Goal: Information Seeking & Learning: Learn about a topic

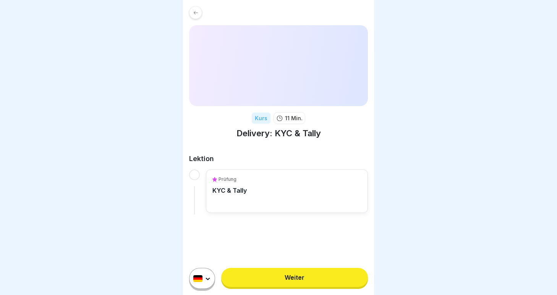
click at [264, 188] on div "Prüfung KYC & Tally" at bounding box center [286, 191] width 149 height 31
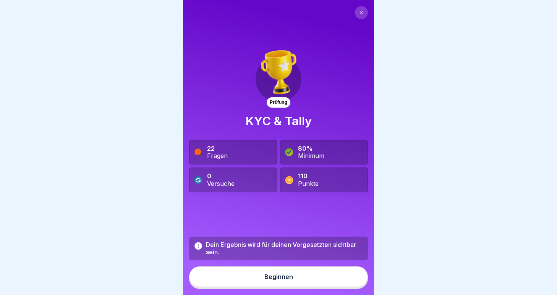
click at [283, 278] on div "Beginnen" at bounding box center [278, 277] width 29 height 7
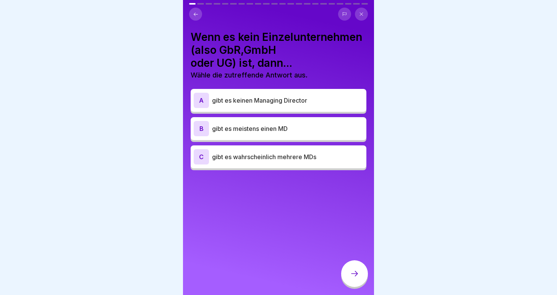
click at [292, 159] on p "gibt es wahrscheinlich mehrere MDs" at bounding box center [287, 156] width 151 height 9
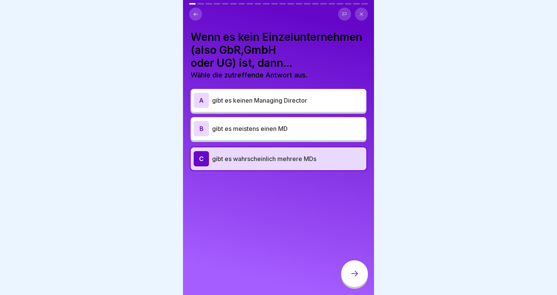
click at [355, 277] on icon at bounding box center [354, 273] width 9 height 9
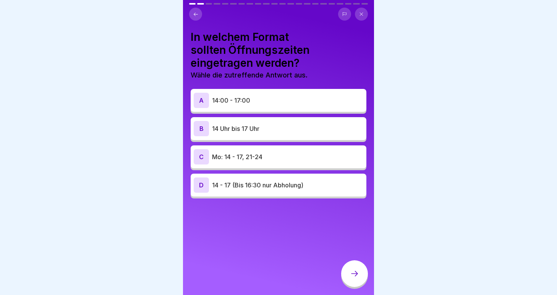
click at [244, 99] on p "14:00 - 17:00" at bounding box center [287, 100] width 151 height 9
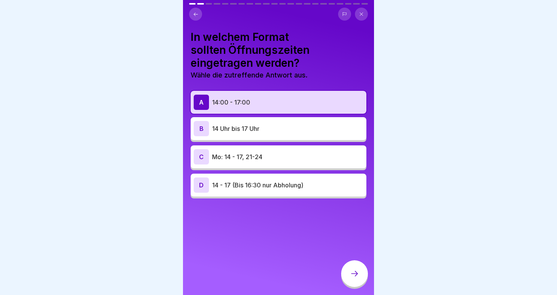
click at [349, 273] on div at bounding box center [354, 274] width 27 height 27
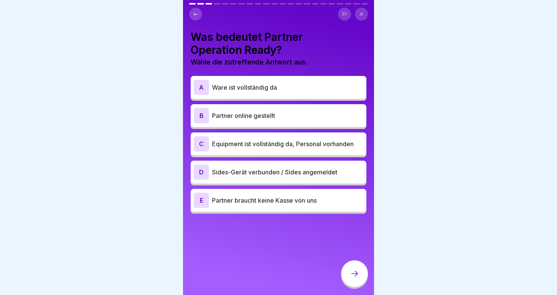
click at [234, 90] on p "Ware ist vollständig da" at bounding box center [287, 87] width 151 height 9
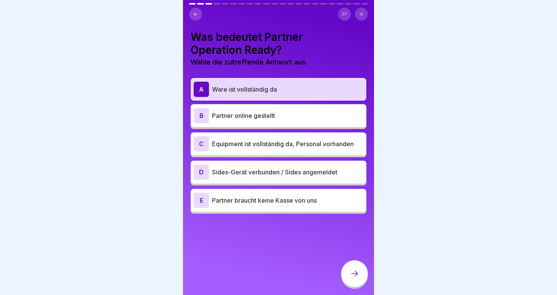
click at [238, 144] on p "Equipment ist vollständig da, Personal vorhanden" at bounding box center [287, 143] width 151 height 9
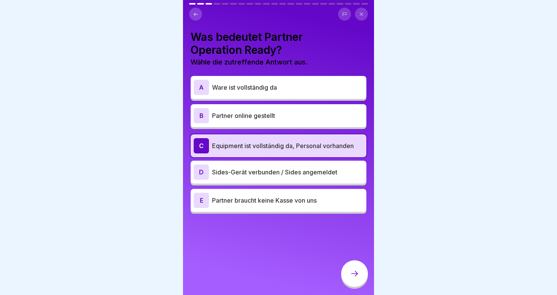
click at [355, 274] on icon at bounding box center [354, 273] width 9 height 9
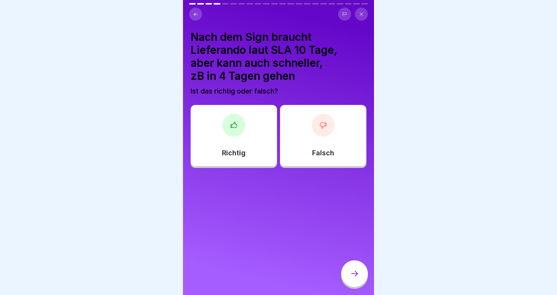
click at [315, 135] on div "Falsch" at bounding box center [323, 135] width 86 height 61
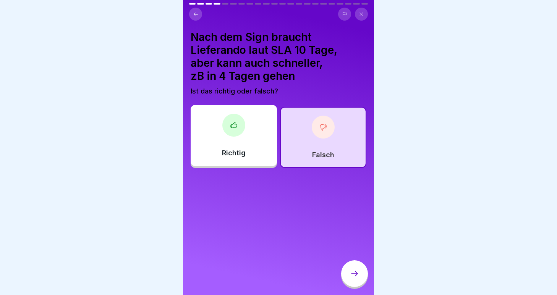
click at [348, 274] on div at bounding box center [354, 274] width 27 height 27
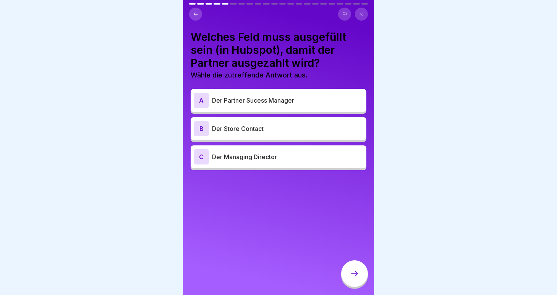
click at [240, 161] on p "Der Managing Director" at bounding box center [287, 156] width 151 height 9
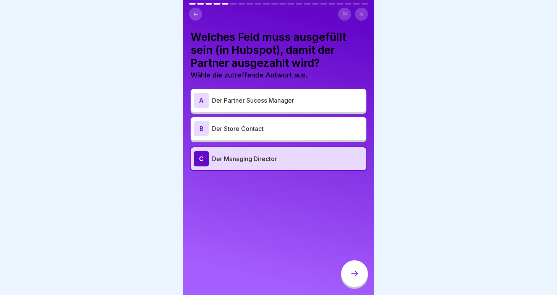
click at [249, 135] on div "B Der Store Contact" at bounding box center [279, 128] width 170 height 15
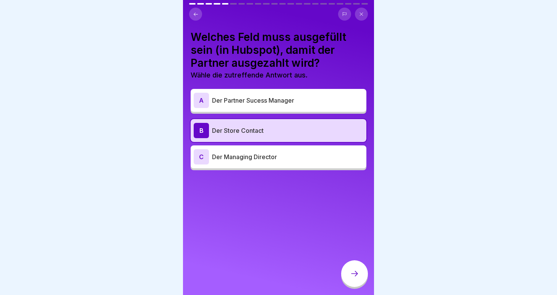
click at [250, 152] on div "C Der Managing Director" at bounding box center [279, 156] width 170 height 15
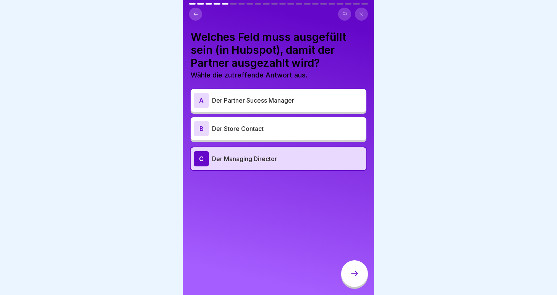
click at [353, 273] on icon at bounding box center [354, 273] width 9 height 9
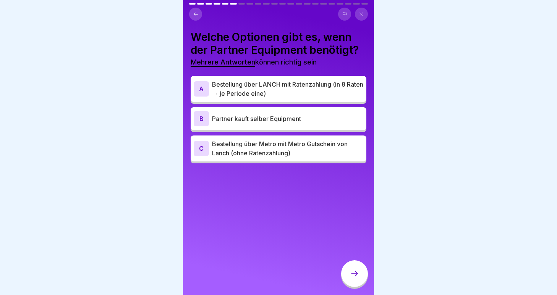
click at [226, 120] on p "Partner kauft selber Equipment" at bounding box center [287, 118] width 151 height 9
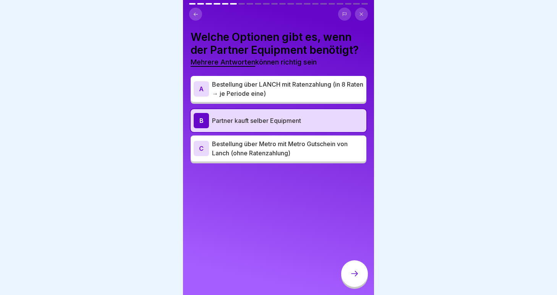
click at [230, 159] on div "C Bestellung über Metro mit Metro Gutschein von Lanch (ohne Ratenzahlung)" at bounding box center [279, 149] width 176 height 26
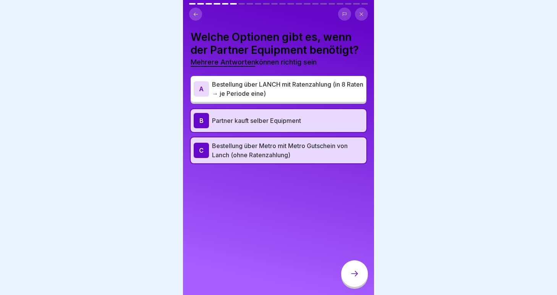
click at [355, 274] on icon at bounding box center [354, 273] width 9 height 9
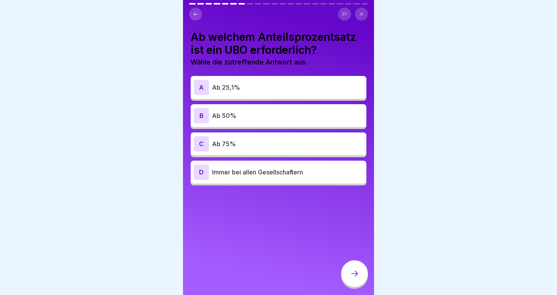
click at [239, 84] on p "Ab 25,1%" at bounding box center [287, 87] width 151 height 9
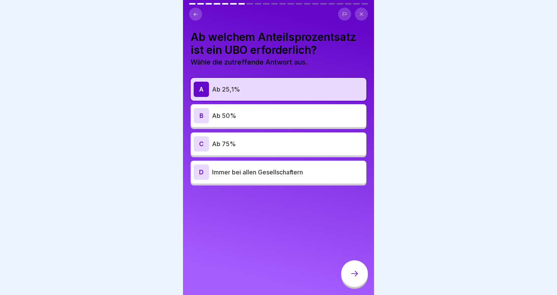
click at [352, 279] on div at bounding box center [354, 274] width 27 height 27
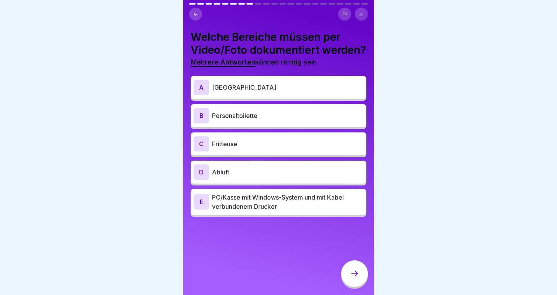
click at [224, 92] on p "[GEOGRAPHIC_DATA]" at bounding box center [287, 87] width 151 height 9
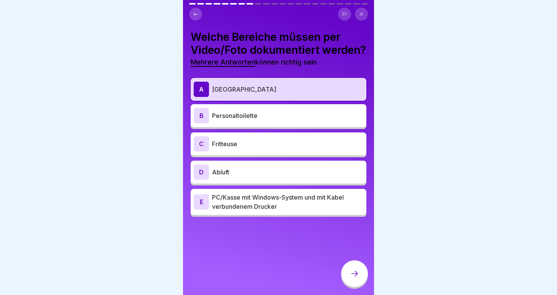
click at [228, 149] on p "Fritteuse" at bounding box center [287, 143] width 151 height 9
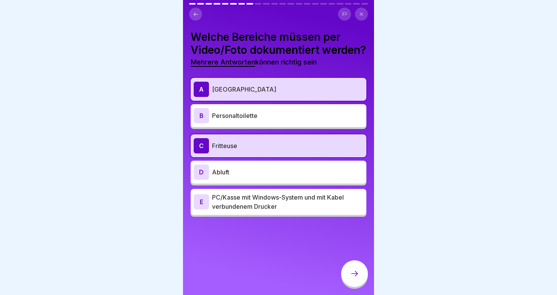
click at [229, 177] on p "Abluft" at bounding box center [287, 172] width 151 height 9
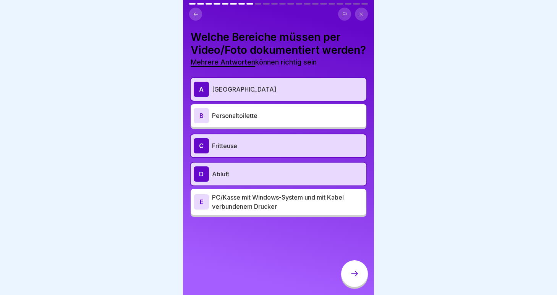
click at [237, 211] on p "PC/Kasse mit Windows-System und mit Kabel verbundenem Drucker" at bounding box center [287, 202] width 151 height 18
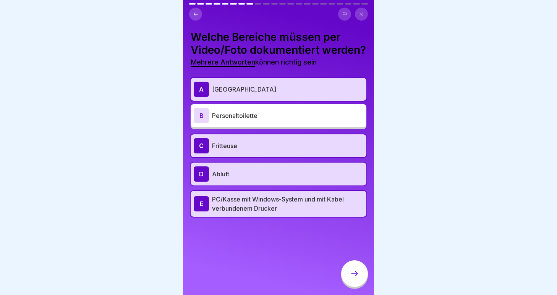
click at [353, 275] on icon at bounding box center [354, 273] width 9 height 9
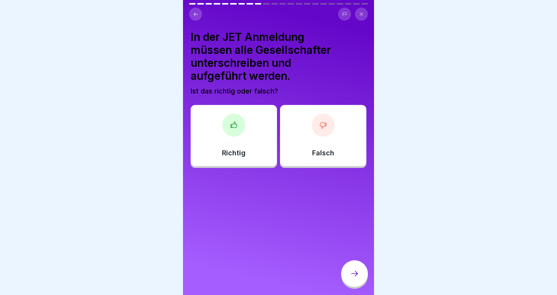
click at [343, 142] on div "Falsch" at bounding box center [323, 135] width 86 height 61
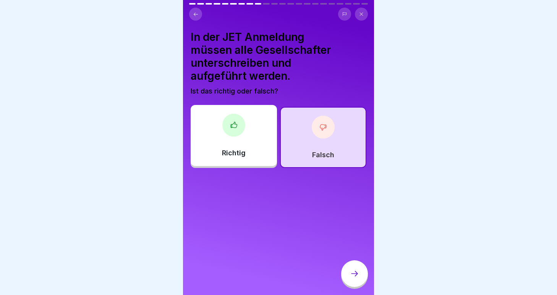
click at [356, 271] on icon at bounding box center [354, 273] width 9 height 9
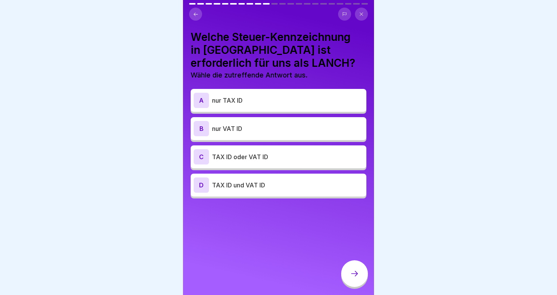
click at [227, 156] on p "TAX ID oder VAT ID" at bounding box center [287, 156] width 151 height 9
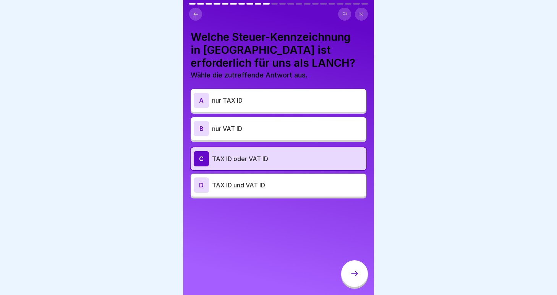
click at [356, 272] on icon at bounding box center [354, 273] width 9 height 9
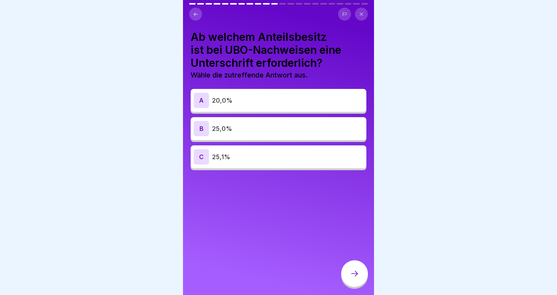
click at [237, 158] on p "25,1%" at bounding box center [287, 156] width 151 height 9
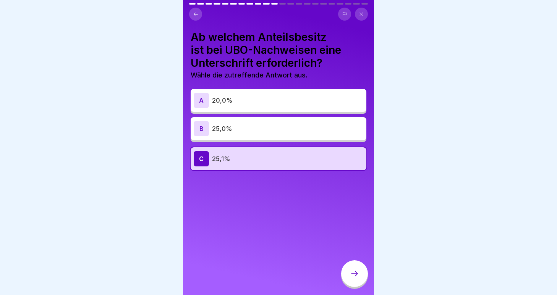
click at [347, 267] on div at bounding box center [354, 274] width 27 height 27
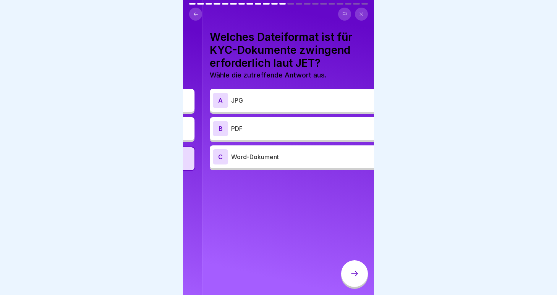
click at [237, 48] on h4 "Welches Dateiformat ist für KYC-Dokumente zwingend erforderlich laut JET?" at bounding box center [298, 50] width 176 height 39
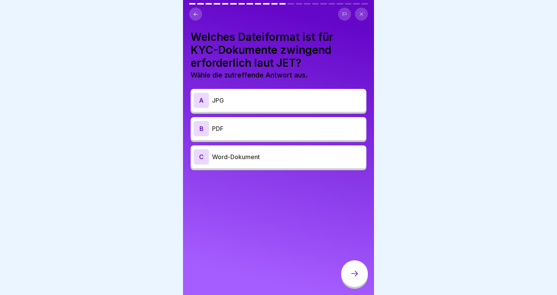
click at [237, 110] on div "A JPG" at bounding box center [279, 100] width 176 height 23
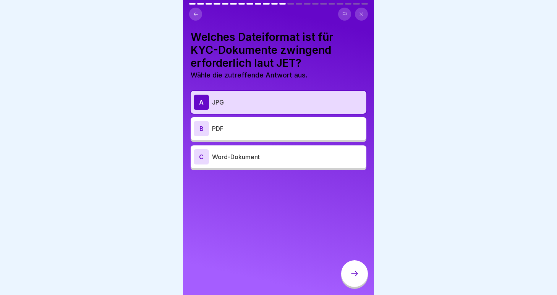
click at [240, 128] on p "PDF" at bounding box center [287, 128] width 151 height 9
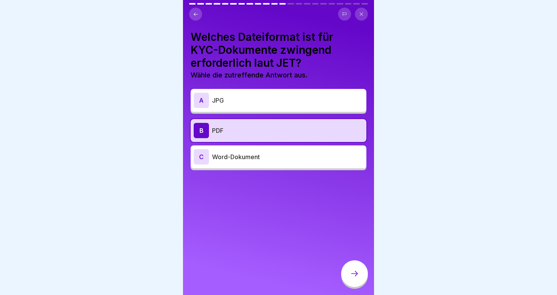
click at [240, 113] on div "A JPG B PDF C Word-Dokument" at bounding box center [279, 130] width 176 height 79
click at [244, 105] on p "JPG" at bounding box center [287, 100] width 151 height 9
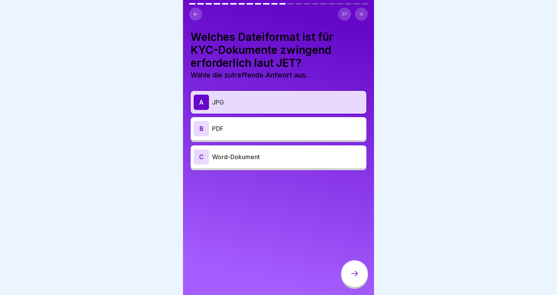
click at [222, 121] on div "B PDF" at bounding box center [279, 128] width 170 height 15
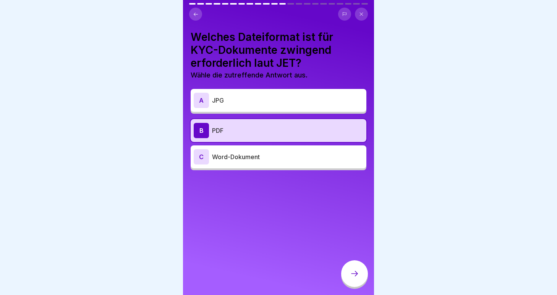
click at [229, 102] on p "JPG" at bounding box center [287, 100] width 151 height 9
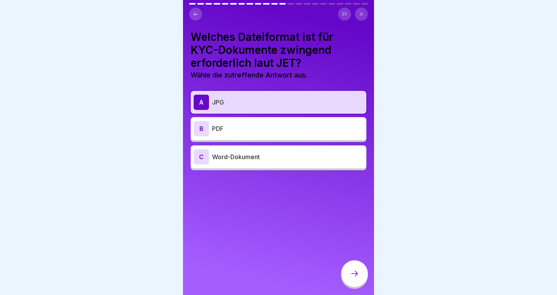
click at [238, 130] on p "PDF" at bounding box center [287, 128] width 151 height 9
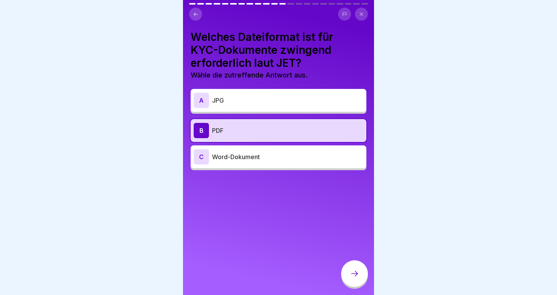
click at [241, 110] on div "A JPG" at bounding box center [279, 100] width 176 height 23
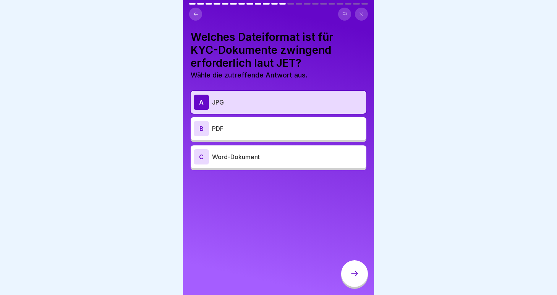
click at [241, 131] on p "PDF" at bounding box center [287, 128] width 151 height 9
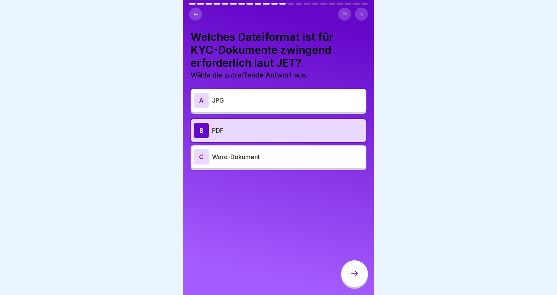
click at [358, 283] on div at bounding box center [354, 274] width 27 height 27
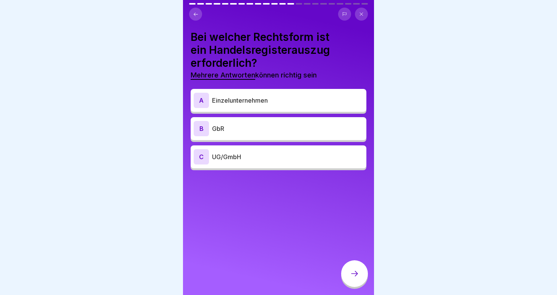
click at [241, 130] on p "GbR" at bounding box center [287, 128] width 151 height 9
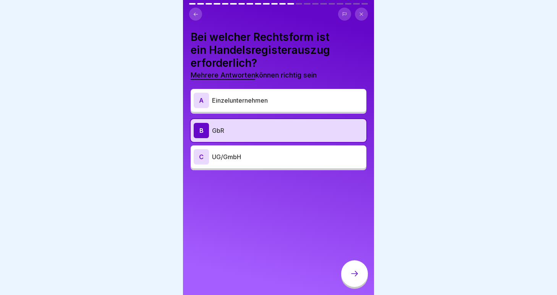
click at [241, 154] on p "UG/GmbH" at bounding box center [287, 156] width 151 height 9
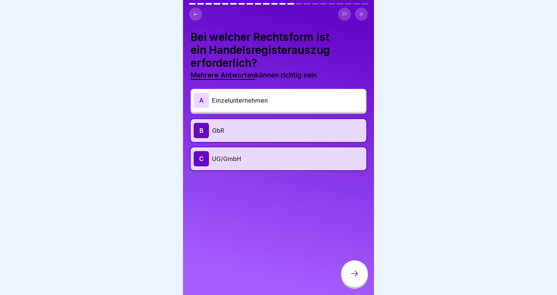
click at [224, 132] on p "GbR" at bounding box center [287, 130] width 151 height 9
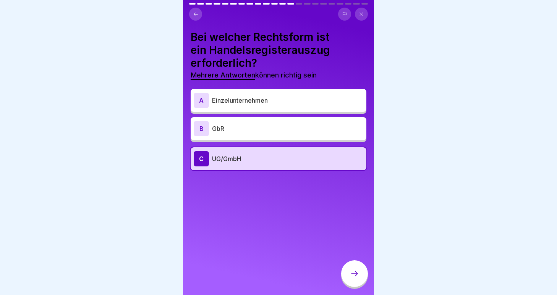
click at [216, 130] on p "GbR" at bounding box center [287, 128] width 151 height 9
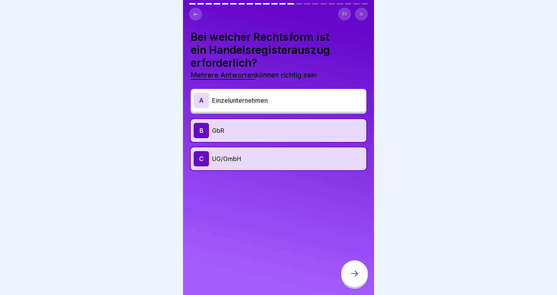
click at [348, 266] on div at bounding box center [354, 274] width 27 height 27
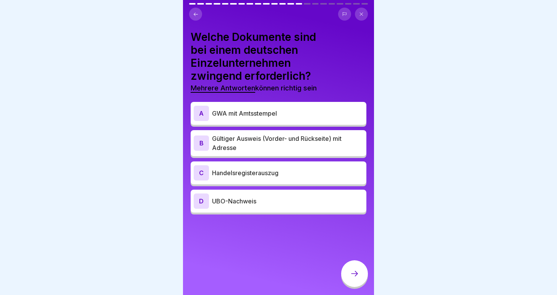
click at [193, 15] on button at bounding box center [195, 14] width 13 height 13
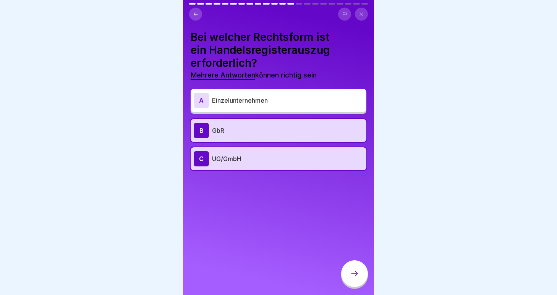
click at [361, 272] on div at bounding box center [354, 274] width 27 height 27
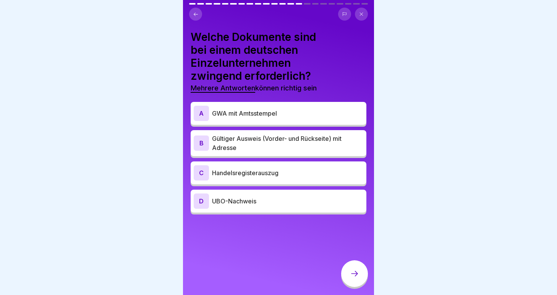
click at [190, 14] on button at bounding box center [195, 14] width 13 height 13
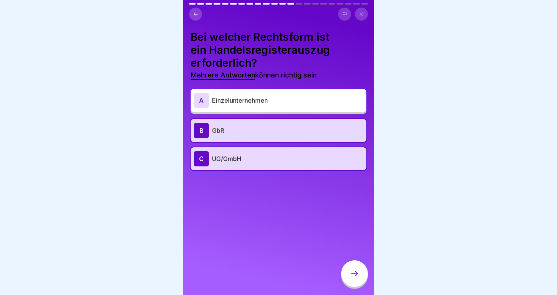
click at [227, 130] on p "GbR" at bounding box center [287, 130] width 151 height 9
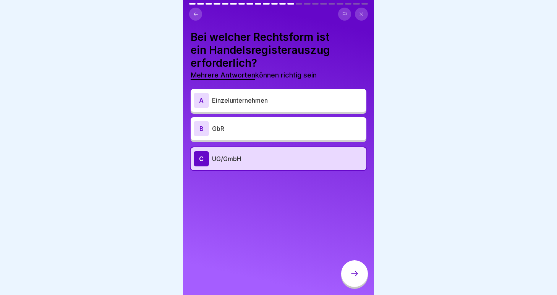
click at [229, 134] on div "B GbR" at bounding box center [279, 128] width 170 height 15
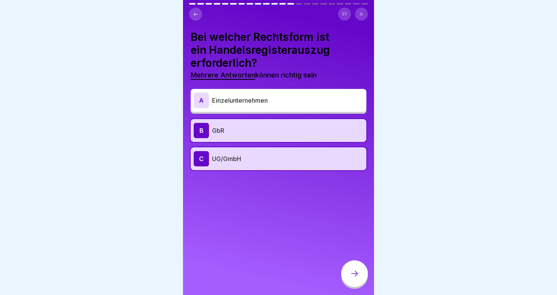
click at [215, 130] on p "GbR" at bounding box center [287, 130] width 151 height 9
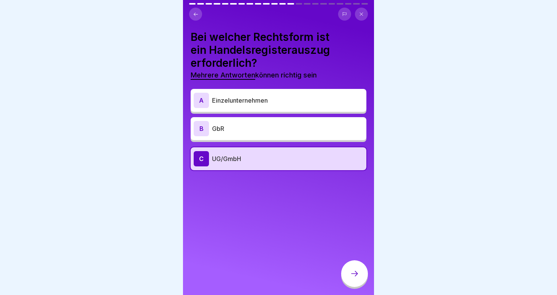
click at [353, 272] on icon at bounding box center [354, 273] width 9 height 9
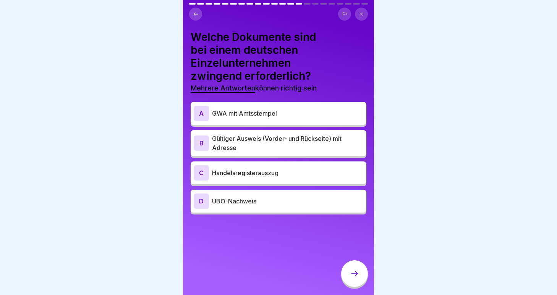
click at [240, 117] on p "GWA mit Amtsstempel" at bounding box center [287, 113] width 151 height 9
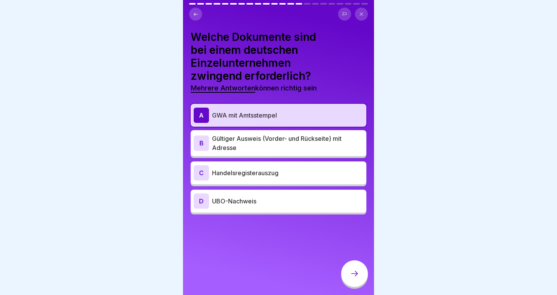
click at [247, 147] on p "Gültiger Ausweis (Vorder- und Rückseite) mit Adresse" at bounding box center [287, 143] width 151 height 18
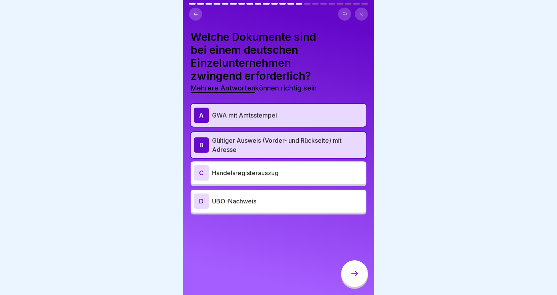
click at [351, 279] on div at bounding box center [354, 274] width 27 height 27
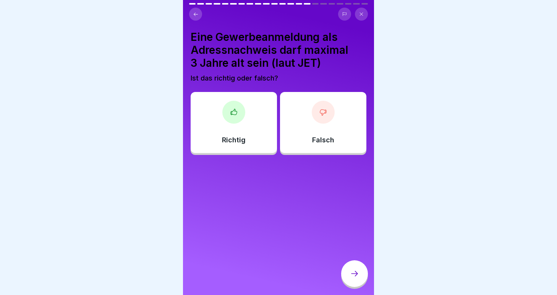
click at [335, 143] on div "Falsch" at bounding box center [323, 122] width 86 height 61
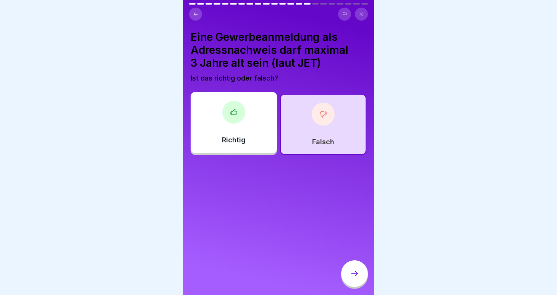
click at [349, 275] on div at bounding box center [354, 274] width 27 height 27
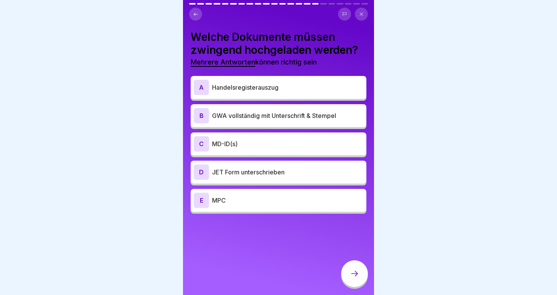
click at [277, 140] on p "MD-ID(s)" at bounding box center [287, 143] width 151 height 9
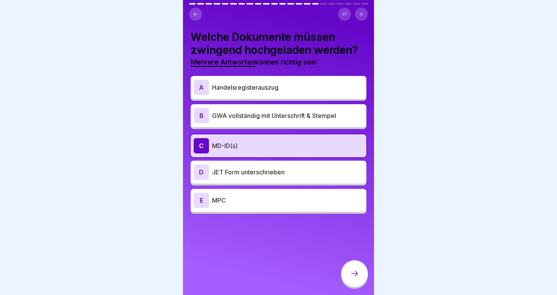
click at [260, 178] on div "D JET Form unterschrieben" at bounding box center [279, 172] width 170 height 15
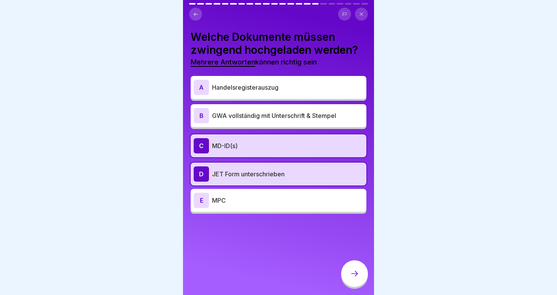
click at [242, 200] on p "MPC" at bounding box center [287, 200] width 151 height 9
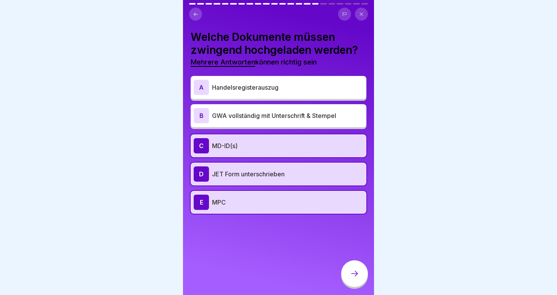
click at [282, 121] on div "B GWA vollständig mit Unterschrift & Stempel" at bounding box center [279, 115] width 170 height 15
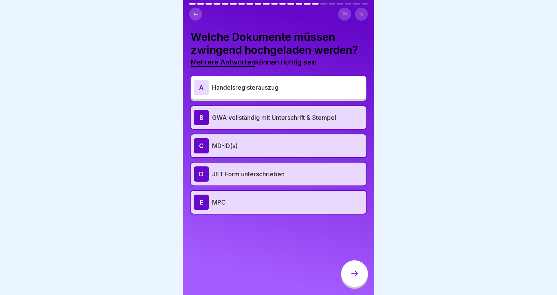
click at [356, 269] on div at bounding box center [354, 274] width 27 height 27
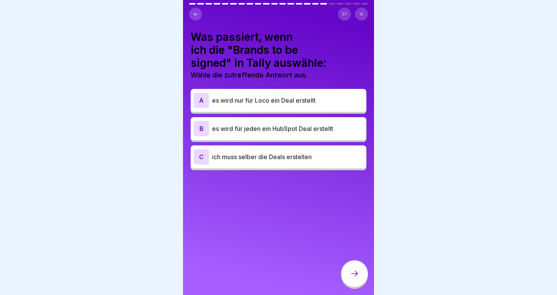
click at [284, 131] on p "es wird für jeden ein HubSpot Deal erstellt" at bounding box center [287, 128] width 151 height 9
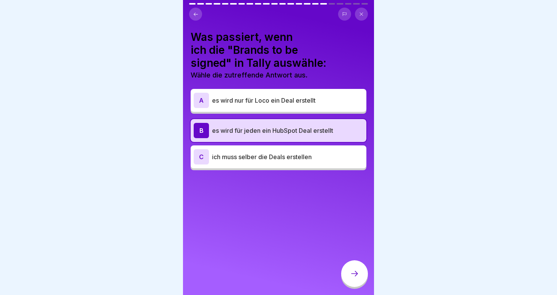
click at [358, 275] on icon at bounding box center [354, 273] width 9 height 9
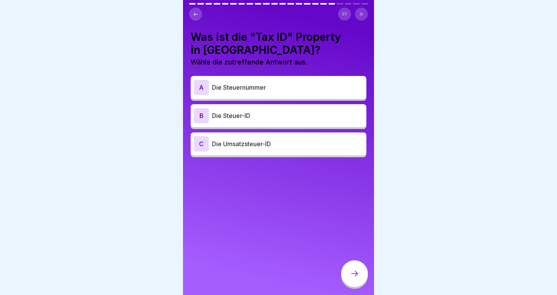
click at [259, 93] on div "A Die Steuernummer" at bounding box center [279, 87] width 170 height 15
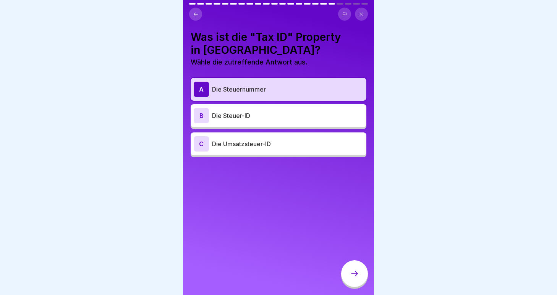
click at [289, 120] on p "Die Steuer-ID" at bounding box center [287, 115] width 151 height 9
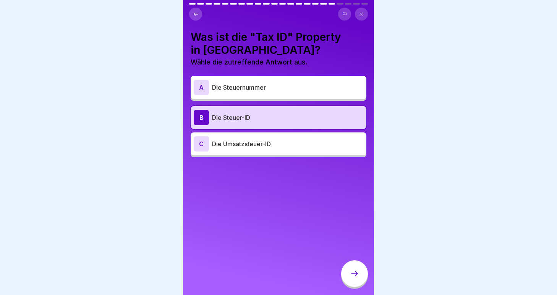
click at [353, 276] on icon at bounding box center [354, 273] width 9 height 9
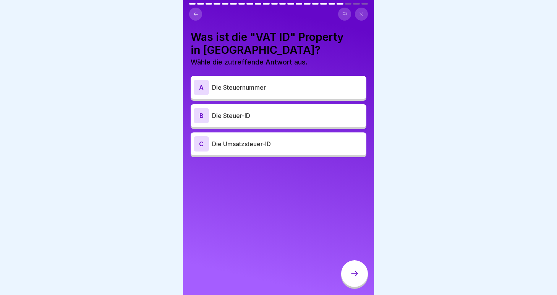
click at [254, 40] on h4 "Was ist die "VAT ID" Property in [GEOGRAPHIC_DATA]?" at bounding box center [279, 44] width 176 height 26
click at [266, 149] on div "C Die Umsatzsteuer-ID" at bounding box center [279, 143] width 170 height 15
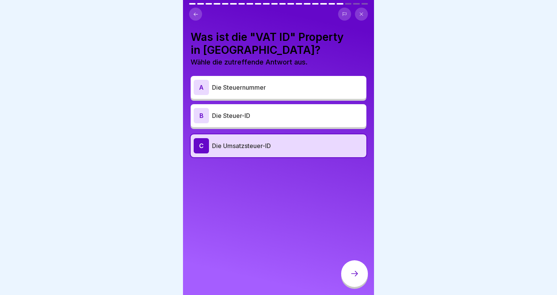
click at [355, 274] on icon at bounding box center [354, 273] width 9 height 9
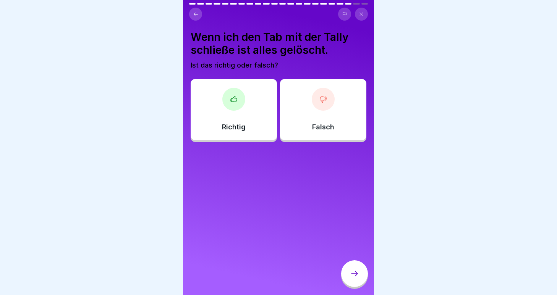
click at [235, 126] on p "Richtig" at bounding box center [234, 127] width 24 height 8
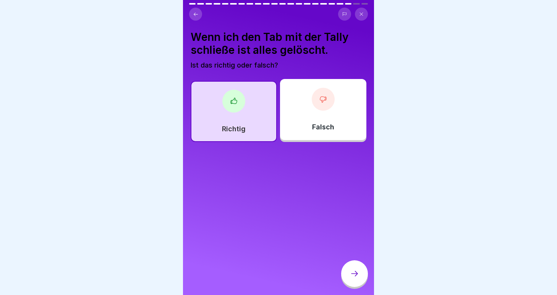
click at [350, 276] on icon at bounding box center [354, 273] width 9 height 9
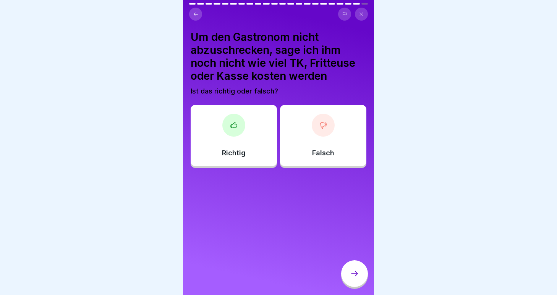
click at [330, 147] on div "Falsch" at bounding box center [323, 135] width 86 height 61
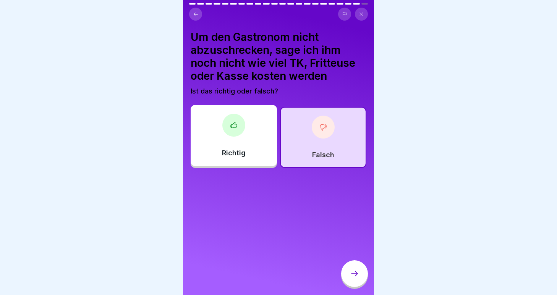
click at [350, 272] on icon at bounding box center [354, 273] width 9 height 9
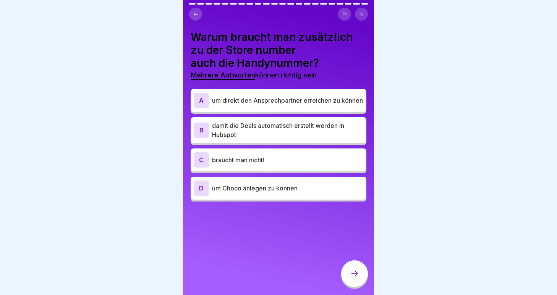
click at [290, 105] on p "um direkt den Ansprechpartner erreichen zu können" at bounding box center [287, 100] width 151 height 9
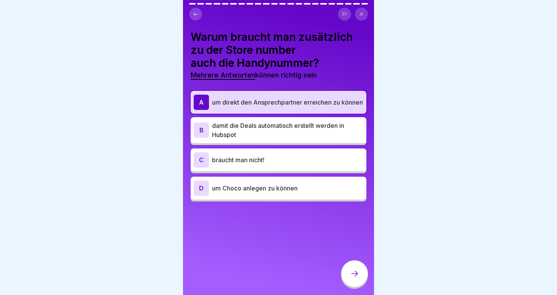
click at [289, 193] on p "um Choco anlegen zu können" at bounding box center [287, 188] width 151 height 9
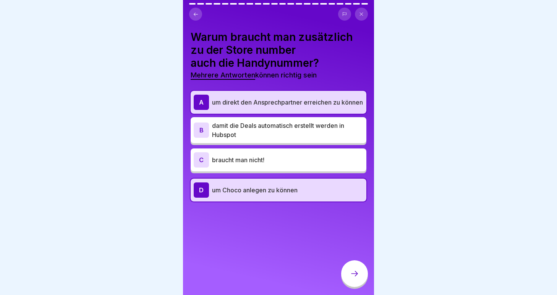
click at [356, 275] on icon at bounding box center [354, 273] width 9 height 9
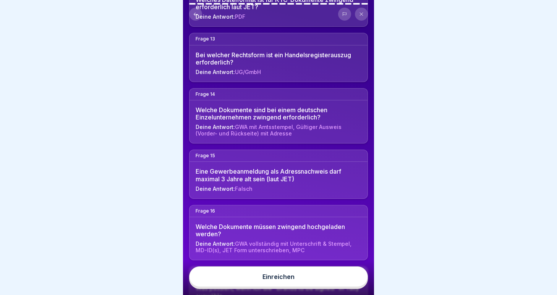
scroll to position [1042, 0]
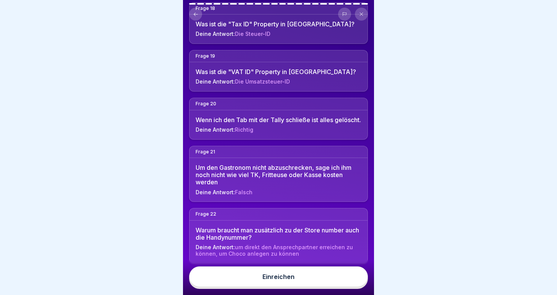
click at [289, 276] on div "Einreichen" at bounding box center [278, 277] width 32 height 7
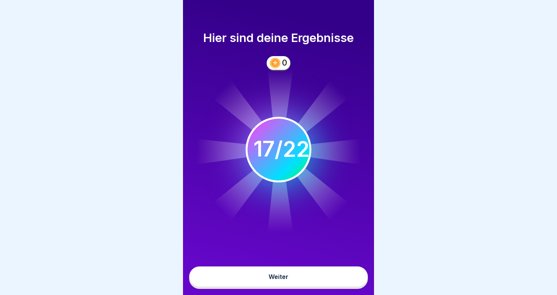
click at [282, 272] on button "Weiter" at bounding box center [278, 277] width 179 height 21
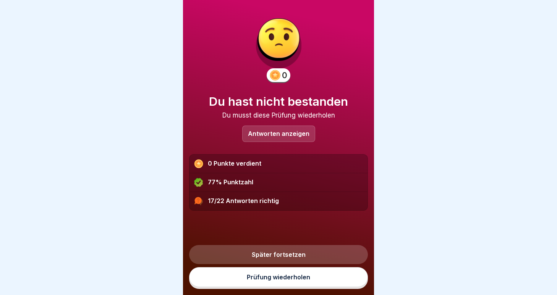
click at [271, 139] on div "Antworten anzeigen" at bounding box center [278, 134] width 73 height 16
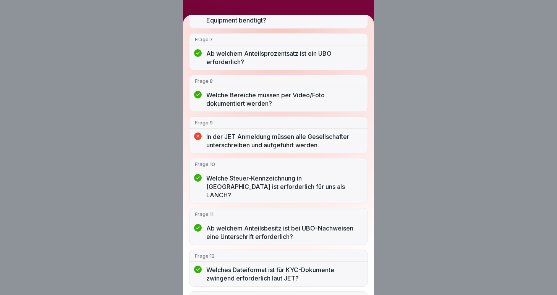
scroll to position [311, 0]
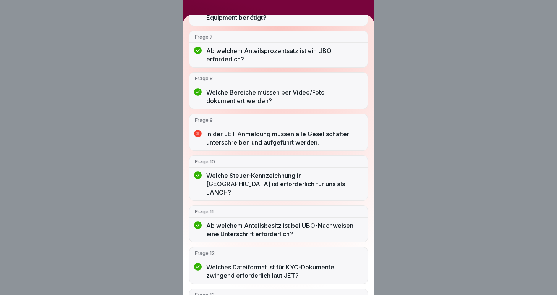
click at [251, 126] on div "Frage 9 In der JET Anmeldung müssen alle Gesellschafter unterschreiben und aufg…" at bounding box center [278, 132] width 179 height 37
click at [250, 141] on p "In der JET Anmeldung müssen alle Gesellschafter unterschreiben und aufgeführt w…" at bounding box center [284, 138] width 156 height 17
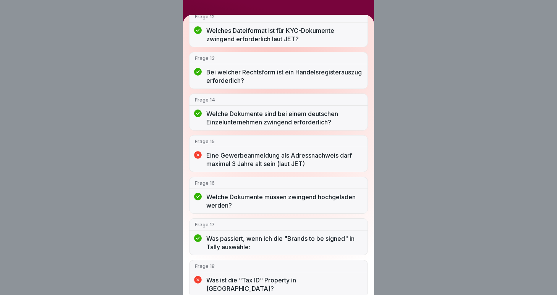
scroll to position [548, 0]
click at [300, 152] on p "Eine Gewerbeanmeldung als Adressnachweis darf maximal 3 Jahre alt sein (laut JE…" at bounding box center [284, 160] width 156 height 17
drag, startPoint x: 317, startPoint y: 156, endPoint x: 189, endPoint y: 152, distance: 128.8
click at [188, 152] on div "Du hast nicht bestanden 17/22 Antworten richtig Frage 1 Wenn es kein Einzelunte…" at bounding box center [278, 155] width 191 height 280
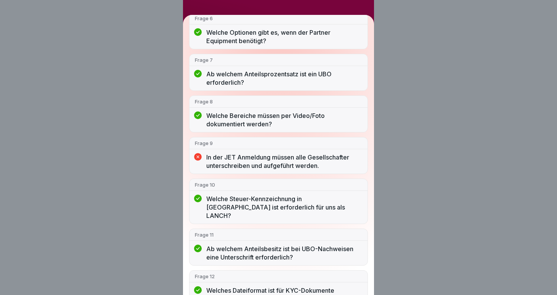
scroll to position [288, 0]
drag, startPoint x: 218, startPoint y: 160, endPoint x: 288, endPoint y: 160, distance: 70.3
click at [288, 160] on p "In der JET Anmeldung müssen alle Gesellschafter unterschreiben und aufgeführt w…" at bounding box center [284, 162] width 156 height 17
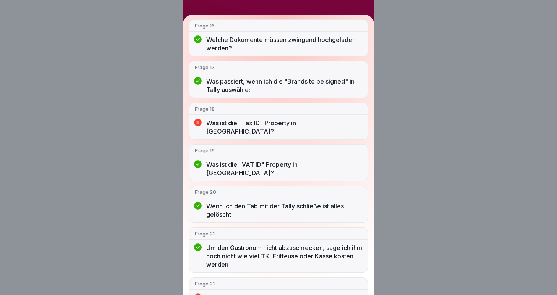
scroll to position [0, 0]
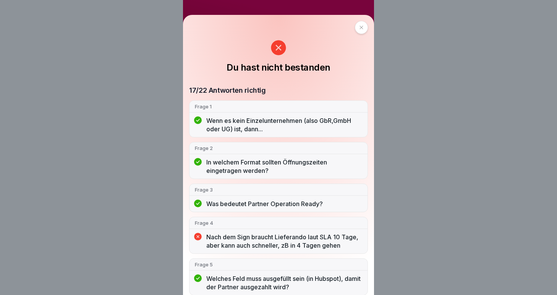
click at [363, 31] on div at bounding box center [361, 27] width 13 height 13
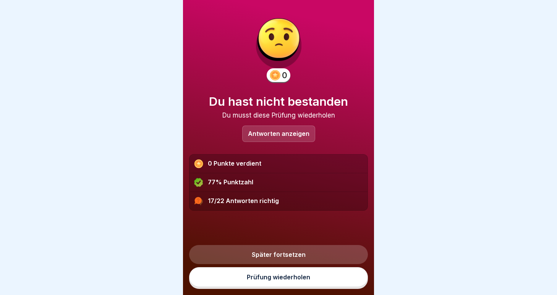
click at [273, 121] on div "0 Du hast nicht bestanden Du musst diese Prüfung wiederholen Antworten anzeigen…" at bounding box center [278, 108] width 179 height 205
click at [273, 126] on div "Antworten anzeigen" at bounding box center [278, 134] width 73 height 16
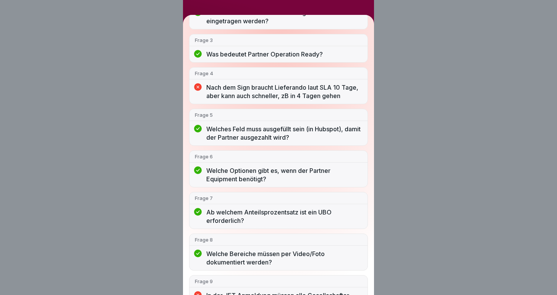
scroll to position [163, 0]
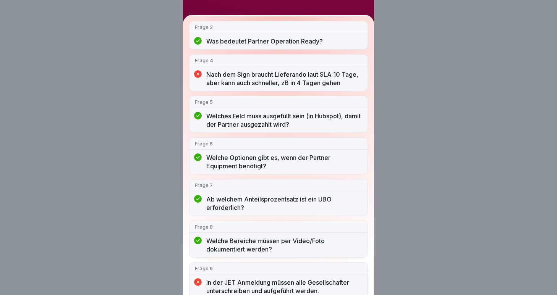
click at [249, 56] on div "Frage 4" at bounding box center [279, 61] width 178 height 12
click at [236, 74] on p "Nach dem Sign braucht Lieferando laut SLA 10 Tage, aber kann auch schneller, zB…" at bounding box center [284, 78] width 156 height 17
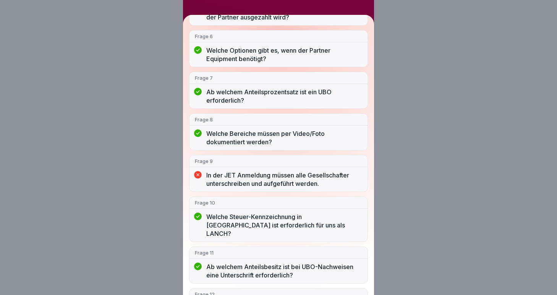
scroll to position [289, 0]
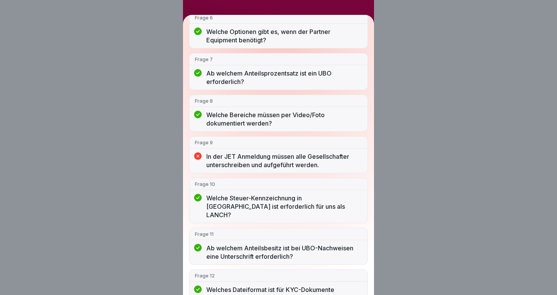
drag, startPoint x: 208, startPoint y: 155, endPoint x: 329, endPoint y: 174, distance: 123.1
click at [329, 174] on div "17/22 Antworten richtig Frage 1 Wenn es kein Einzelunternehmen (also GbR,GmbH o…" at bounding box center [278, 264] width 179 height 935
drag, startPoint x: 324, startPoint y: 165, endPoint x: 230, endPoint y: 142, distance: 97.2
click at [230, 142] on div "Frage 9 In der JET Anmeldung müssen alle Gesellschafter unterschreiben und aufg…" at bounding box center [278, 154] width 179 height 37
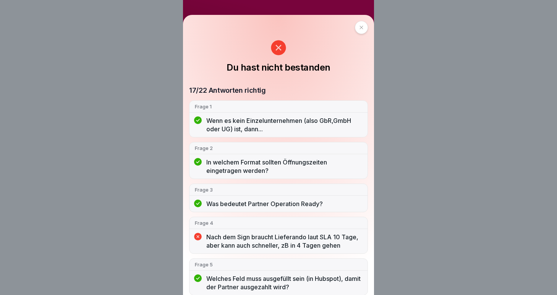
scroll to position [69, 0]
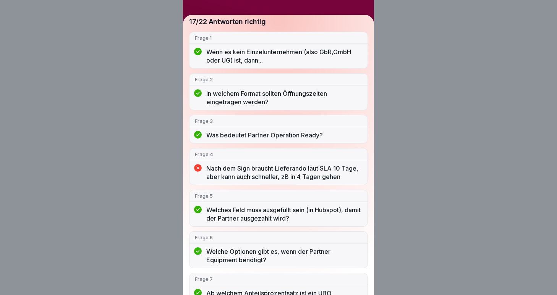
click at [391, 142] on div "Du hast nicht bestanden 17/22 Antworten richtig Frage 1 Wenn es kein Einzelunte…" at bounding box center [278, 147] width 557 height 295
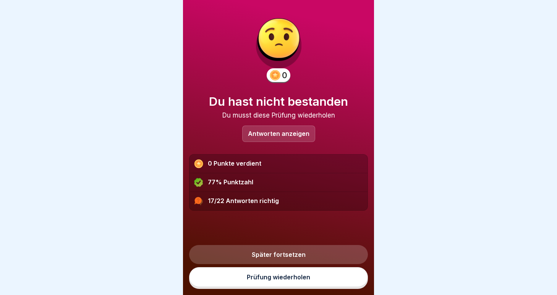
click at [258, 275] on link "Prüfung wiederholen" at bounding box center [278, 277] width 179 height 20
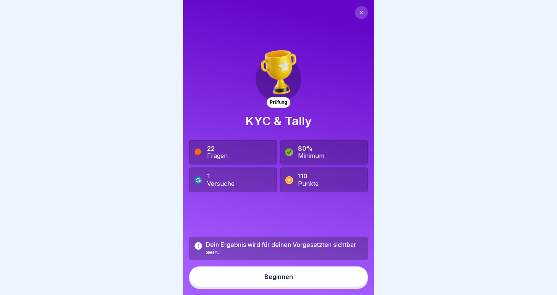
click at [364, 16] on button at bounding box center [361, 12] width 13 height 13
click at [362, 12] on icon at bounding box center [361, 12] width 5 height 5
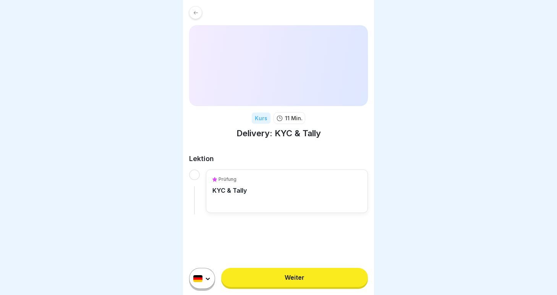
click at [242, 190] on p "KYC & Tally" at bounding box center [229, 191] width 34 height 8
